Goal: Information Seeking & Learning: Learn about a topic

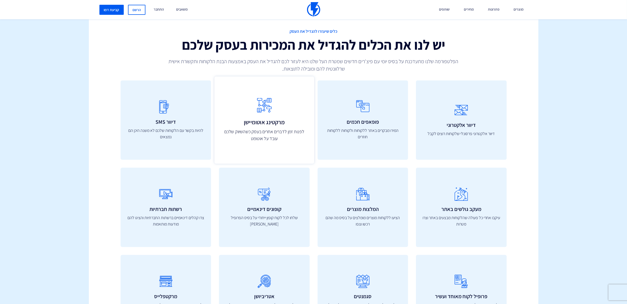
scroll to position [1851, 0]
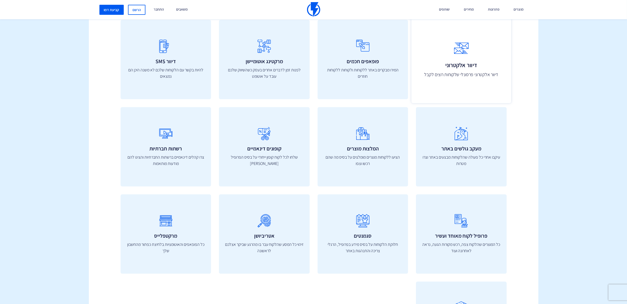
click at [460, 78] on p "דיוור אלקטרוני פרסונלי שלקוחות רוצים לקבל" at bounding box center [461, 74] width 88 height 7
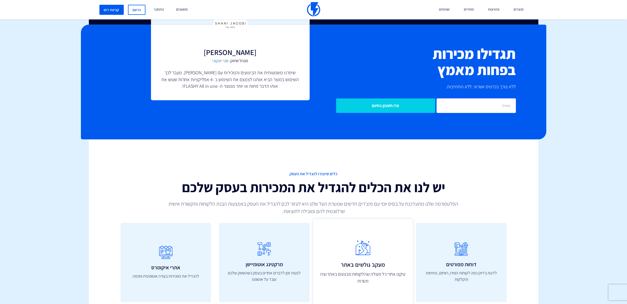
scroll to position [1818, 0]
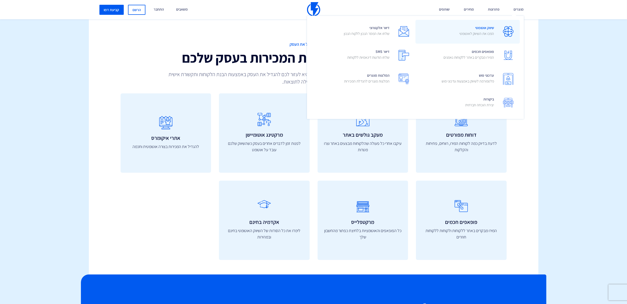
click at [498, 34] on link "שיווק אוטומטי הפכו את השיווק לאוטומטי" at bounding box center [467, 32] width 104 height 24
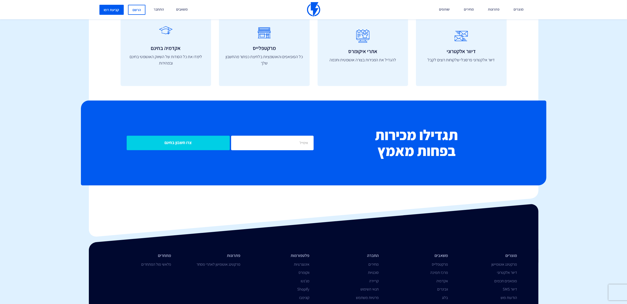
scroll to position [1973, 0]
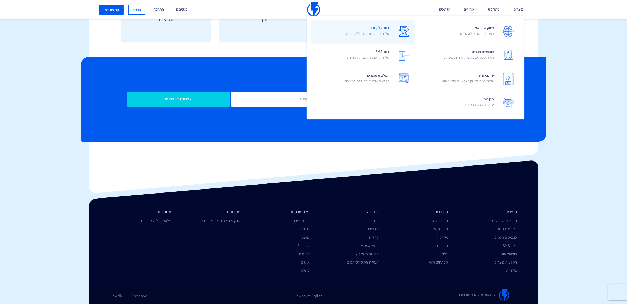
click at [397, 27] on span at bounding box center [403, 31] width 15 height 15
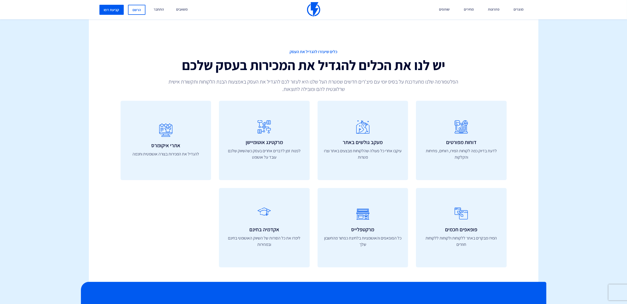
scroll to position [1851, 0]
